Goal: Task Accomplishment & Management: Use online tool/utility

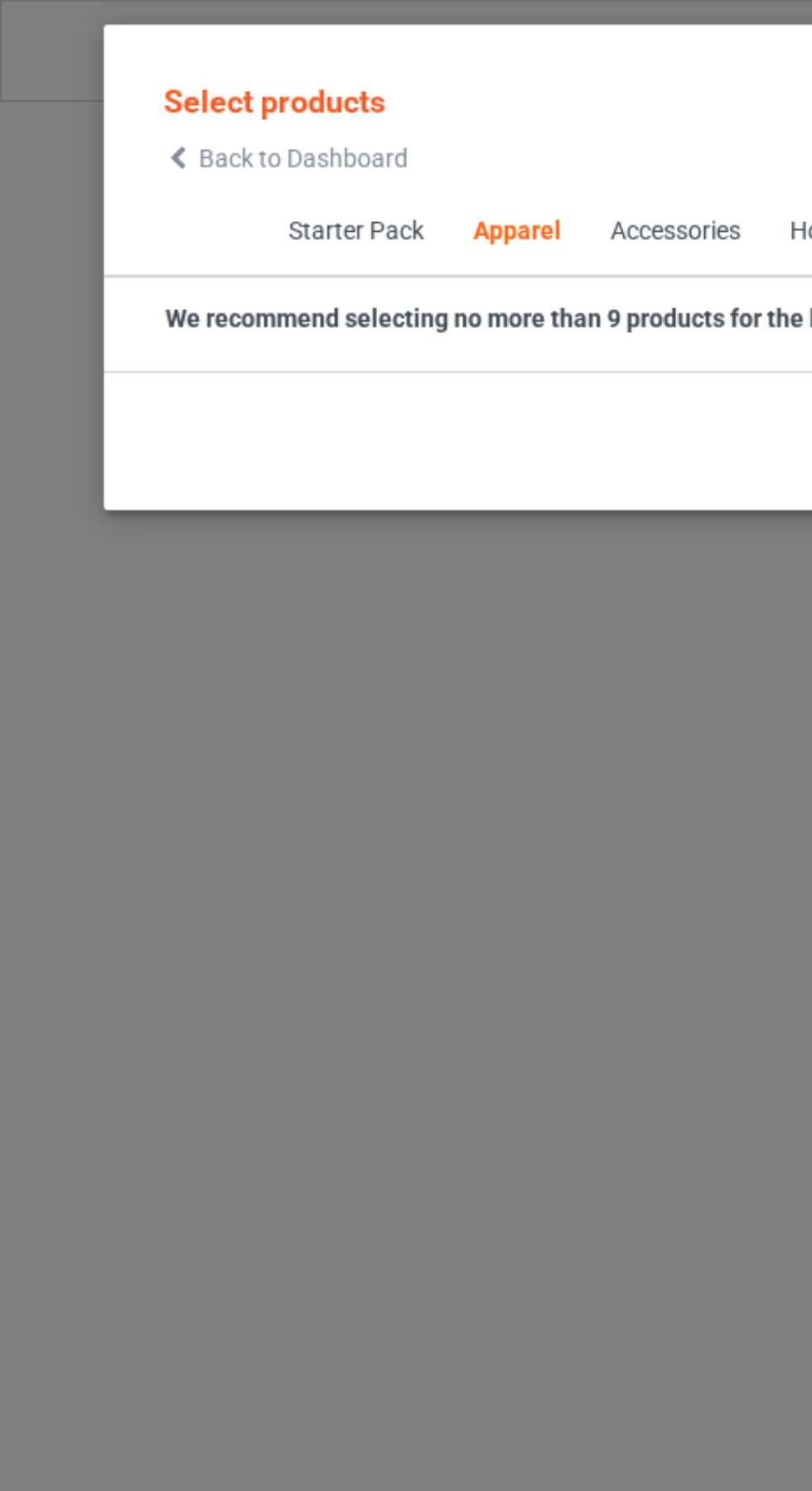
click at [108, 75] on span "Back to Dashboard" at bounding box center [142, 75] width 98 height 14
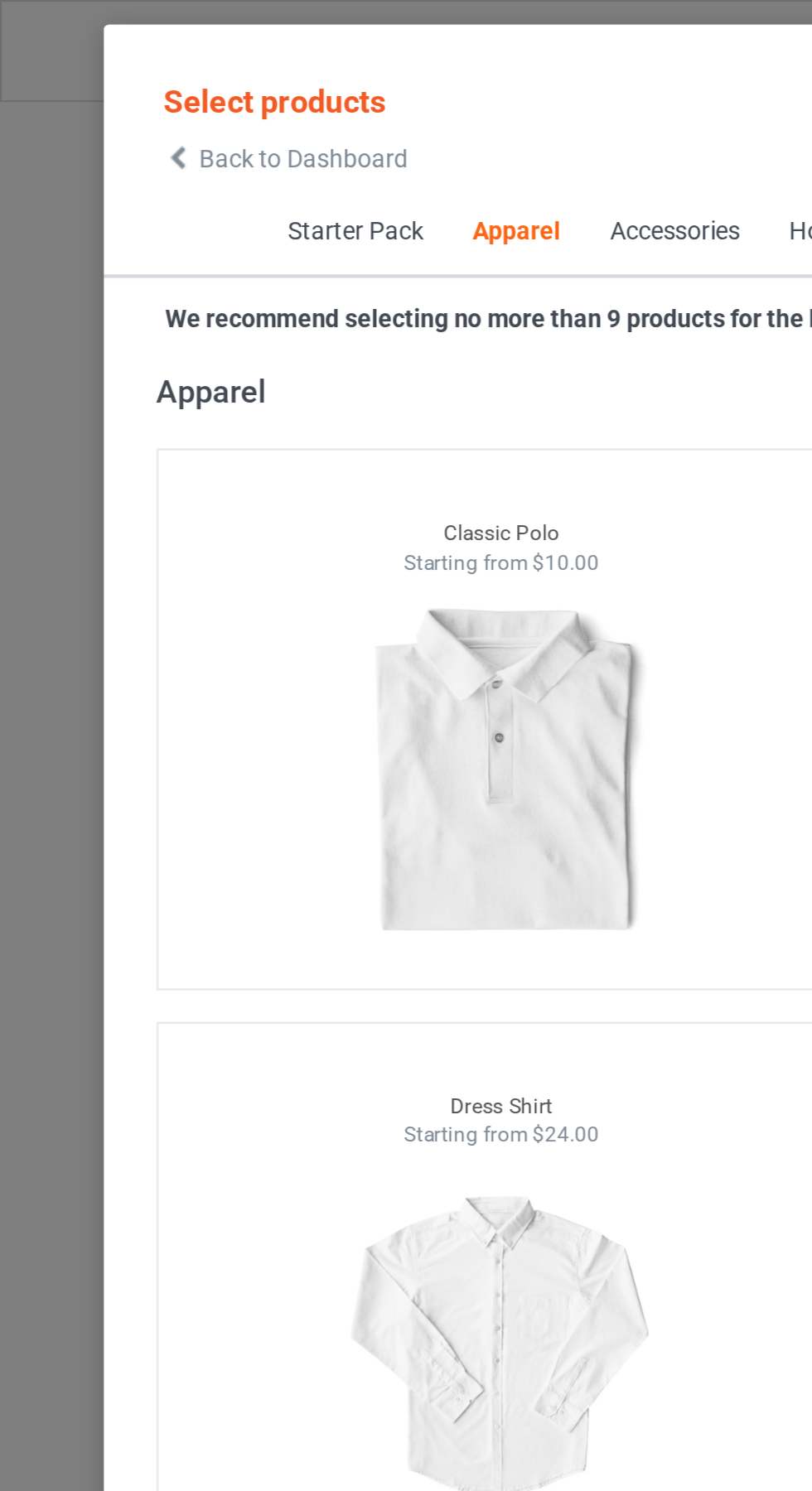
click at [84, 75] on icon at bounding box center [84, 75] width 14 height 12
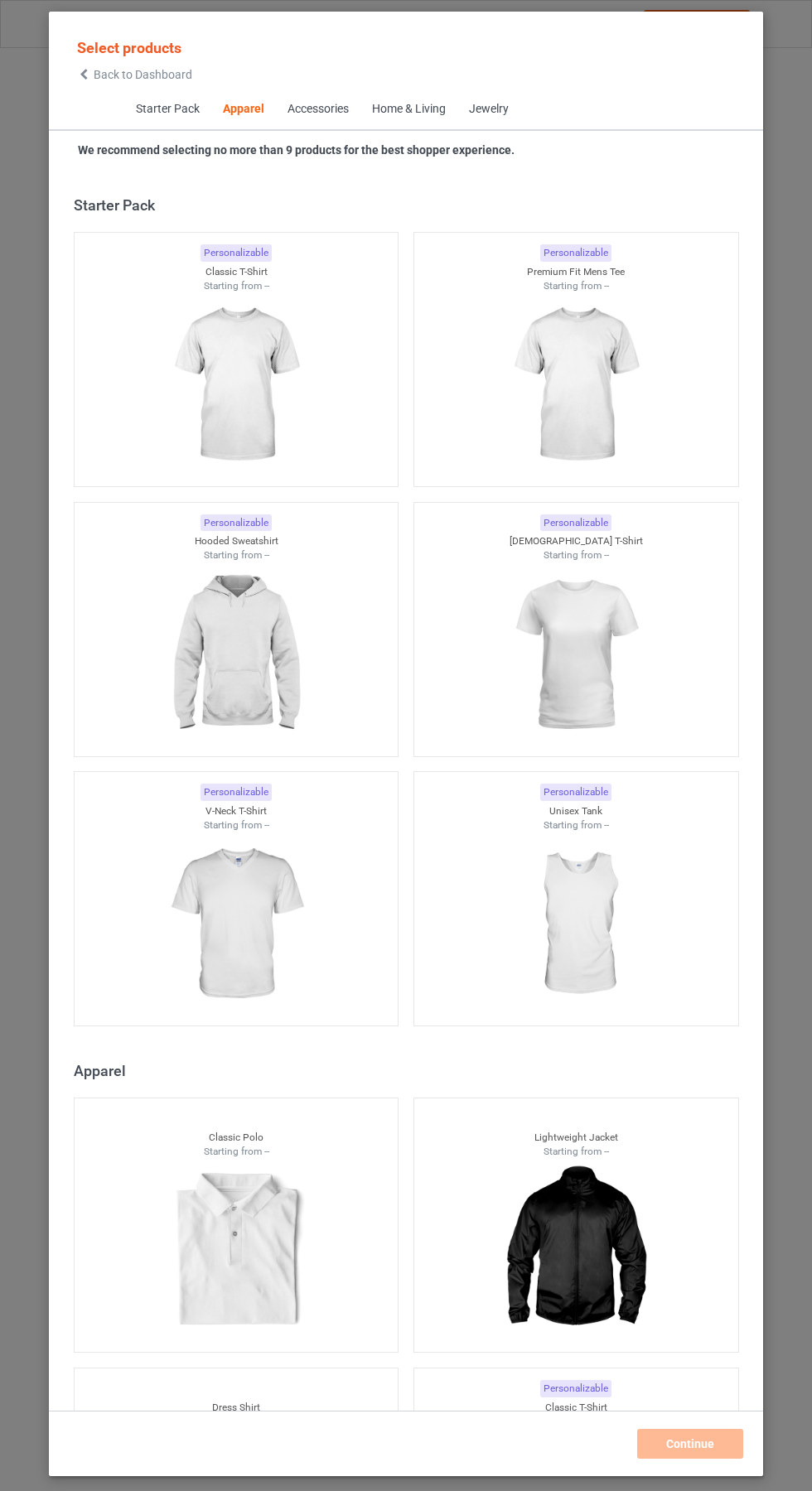
scroll to position [887, 0]
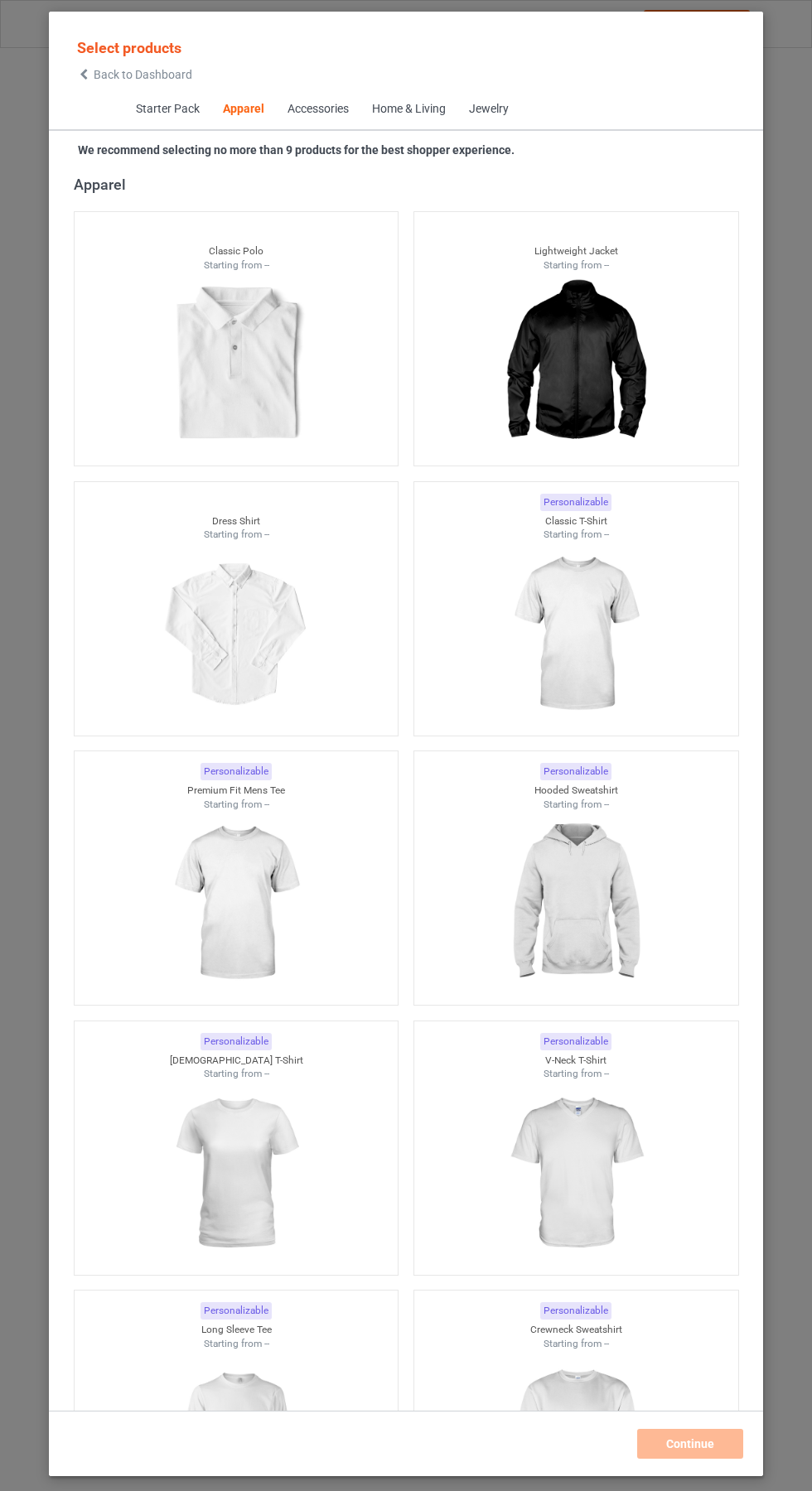
click at [84, 75] on icon at bounding box center [84, 75] width 14 height 12
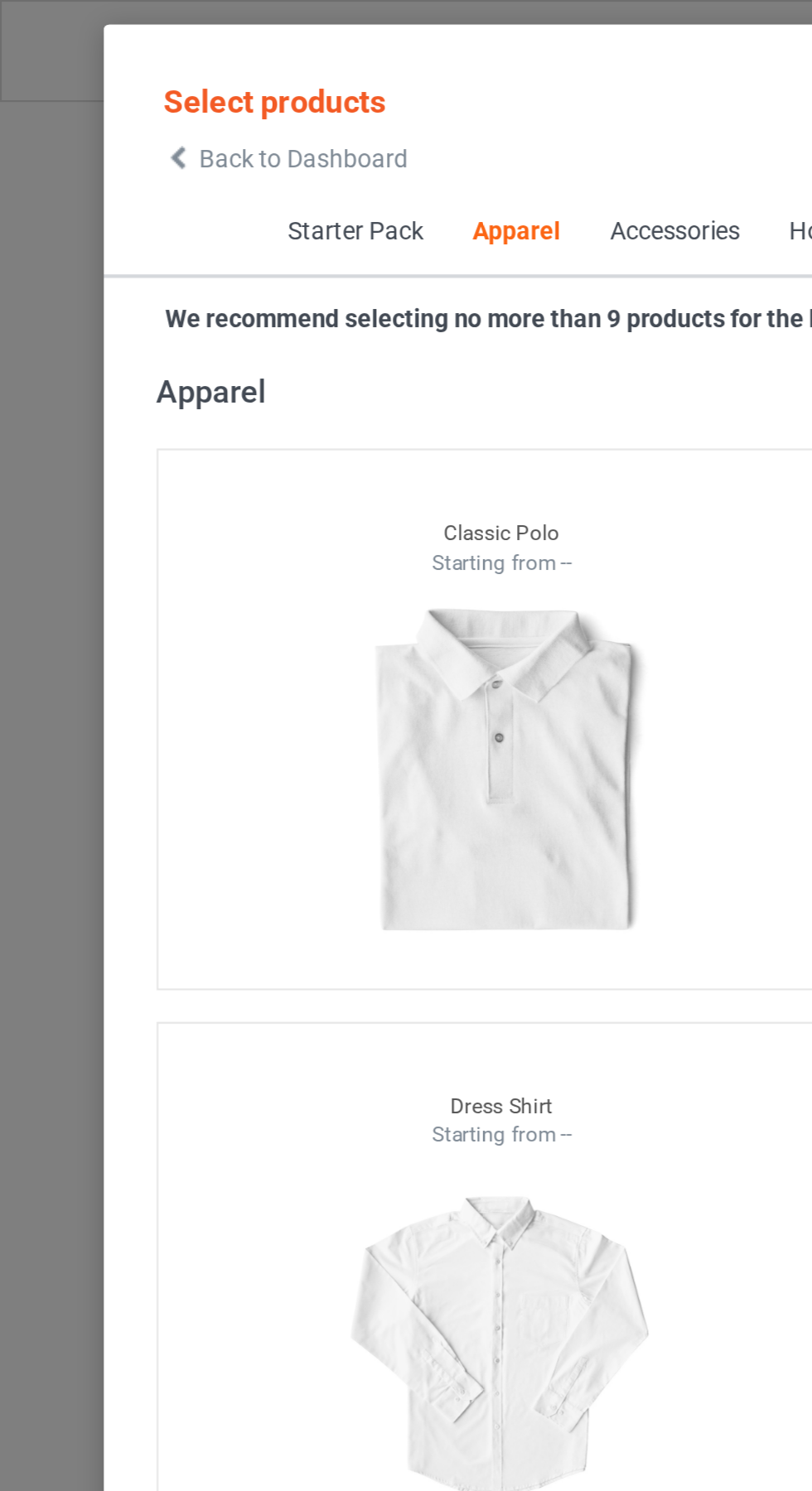
click at [84, 75] on icon at bounding box center [84, 75] width 14 height 12
